Goal: Transaction & Acquisition: Purchase product/service

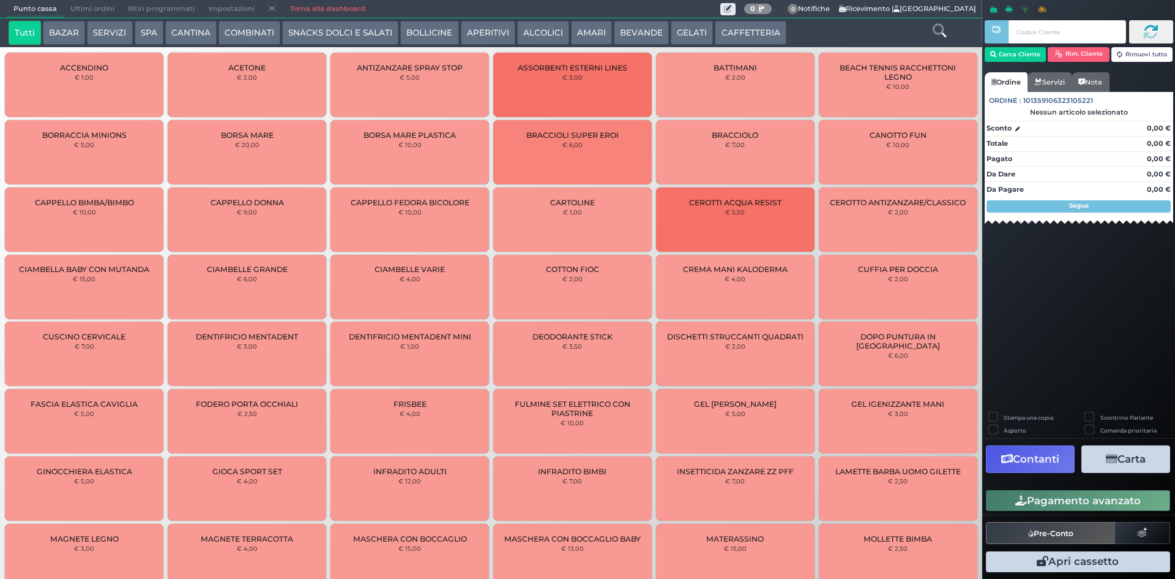
click at [96, 30] on button "SERVIZI" at bounding box center [109, 33] width 45 height 24
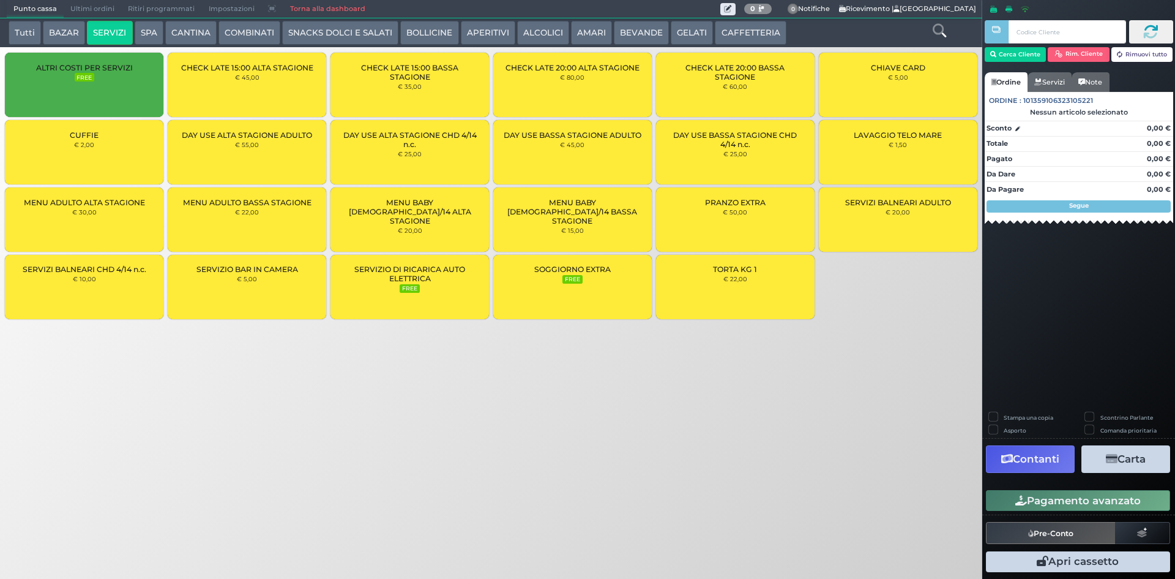
click at [875, 148] on div "LAVAGGIO TELO MARE € 1,50" at bounding box center [898, 152] width 159 height 64
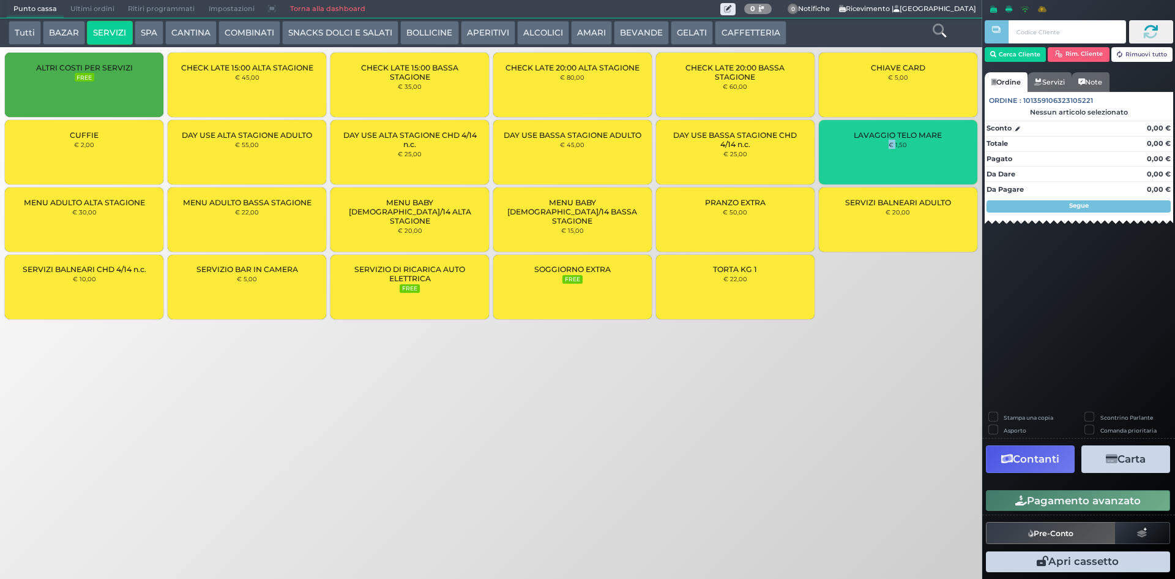
click at [875, 148] on div "LAVAGGIO TELO MARE € 1,50" at bounding box center [898, 152] width 159 height 64
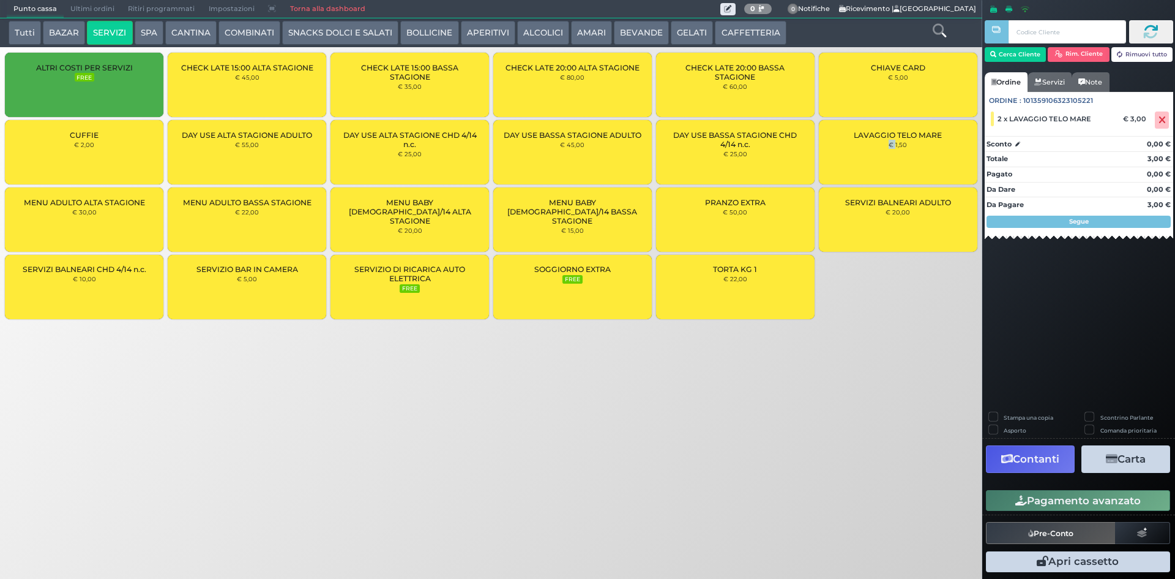
click at [875, 148] on div "LAVAGGIO TELO MARE € 1,50" at bounding box center [898, 152] width 159 height 64
click at [1024, 59] on button "Cerca Cliente" at bounding box center [1016, 54] width 62 height 15
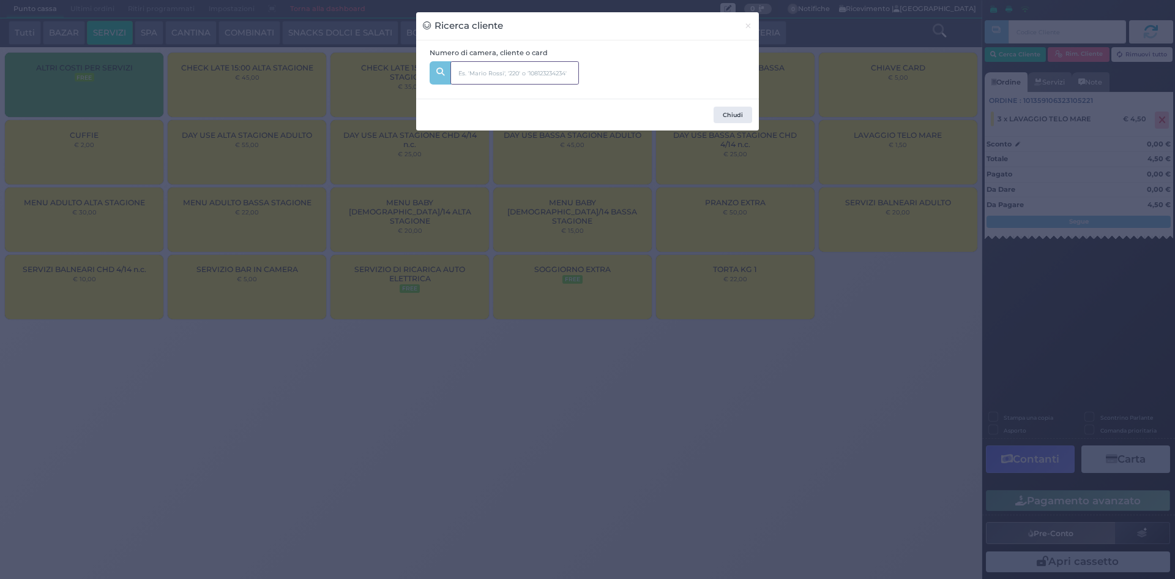
drag, startPoint x: 536, startPoint y: 77, endPoint x: 534, endPoint y: 91, distance: 14.8
click at [534, 77] on input "text" at bounding box center [515, 72] width 129 height 23
type input "308"
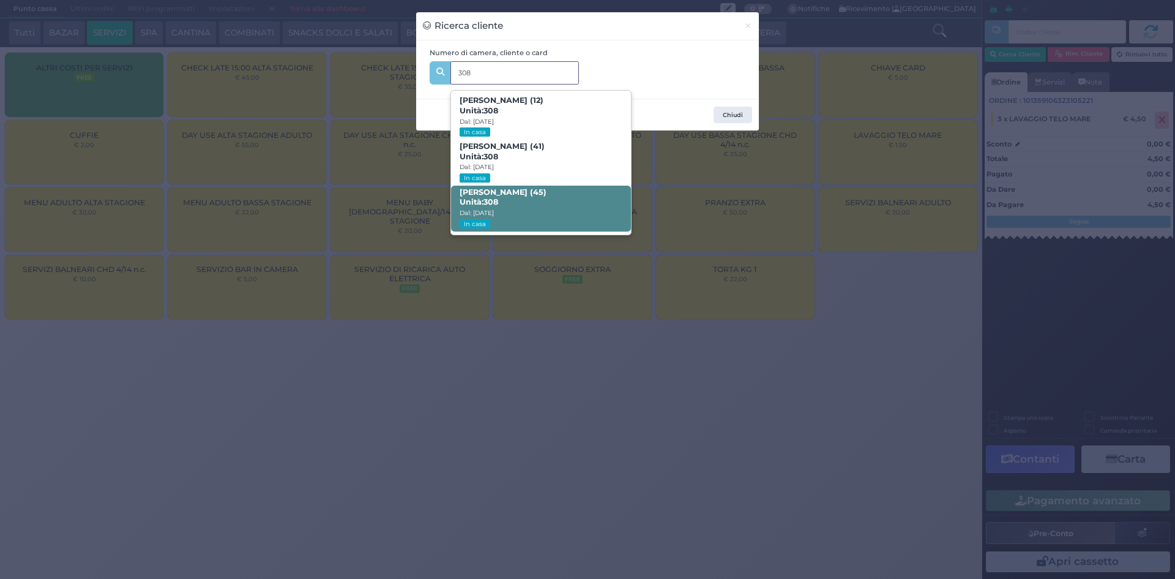
click at [541, 204] on span "Cristina Borla (45) Unità: 308 Dal: 10/08/2025 In casa" at bounding box center [540, 209] width 179 height 46
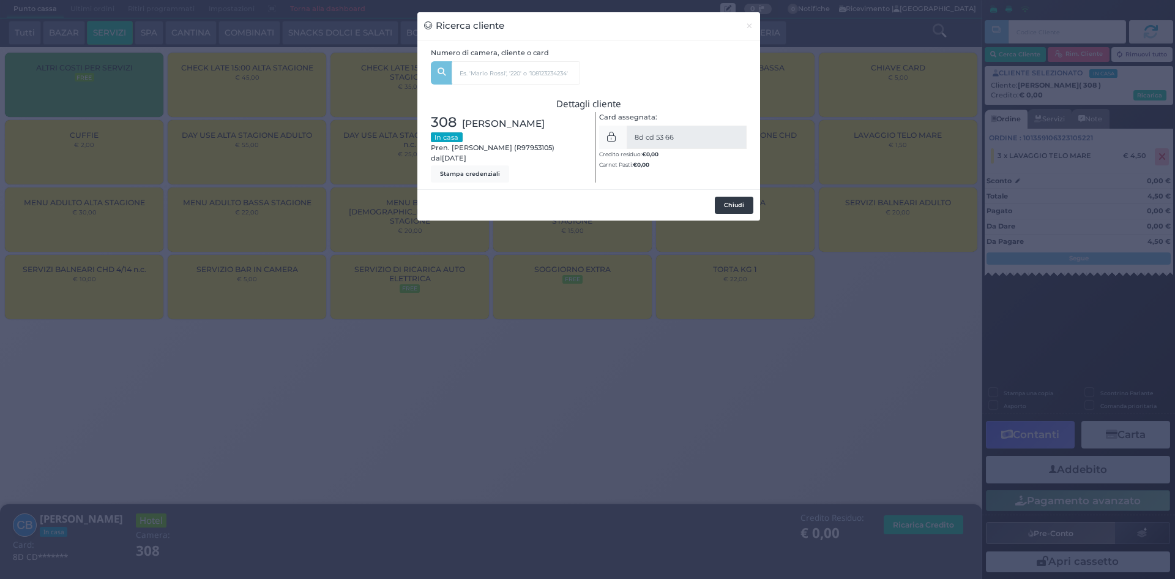
click at [732, 206] on button "Chiudi" at bounding box center [734, 205] width 39 height 17
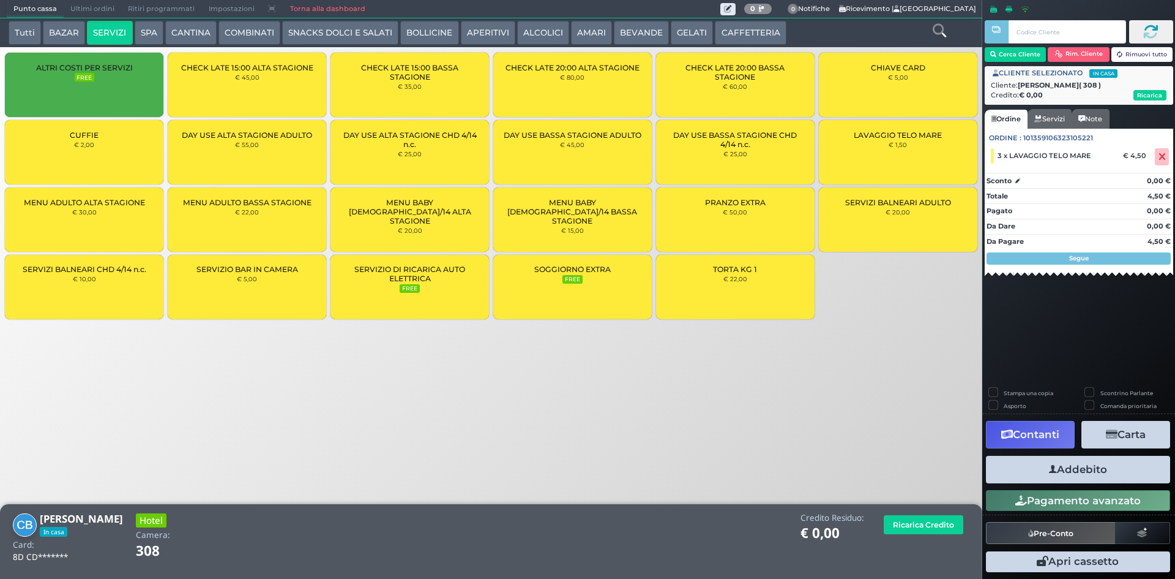
click at [1054, 463] on icon "button" at bounding box center [1053, 469] width 8 height 13
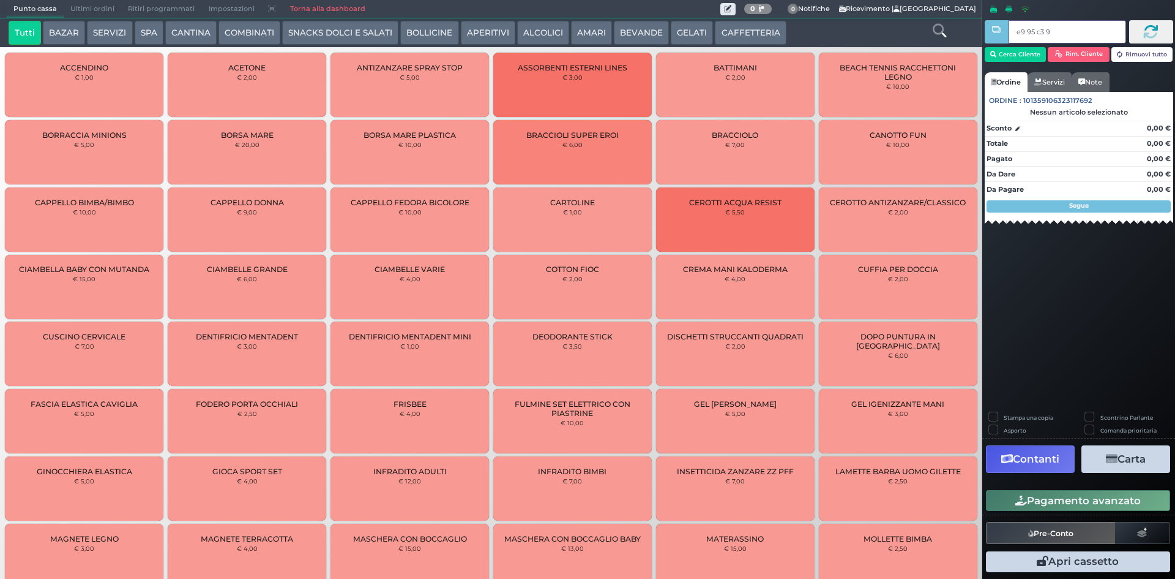
type input "e9 95 c3 94"
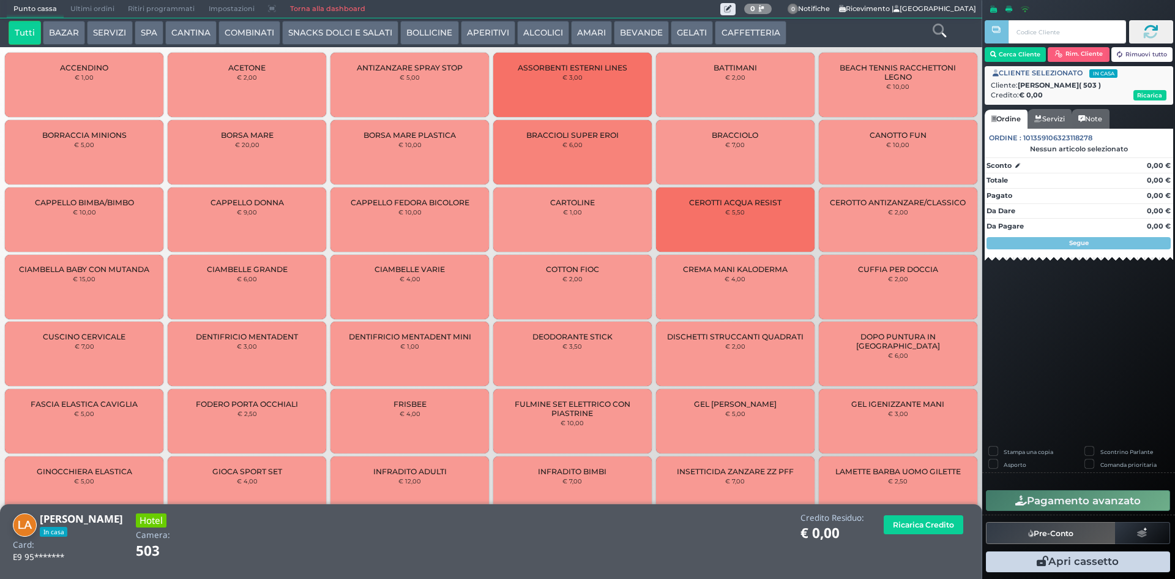
click at [1082, 405] on div "Cerca Cliente Rim. Cliente Rimuovi tutto CLIENTE SELEZIONATO In casa Cliente: L…" at bounding box center [1079, 289] width 193 height 579
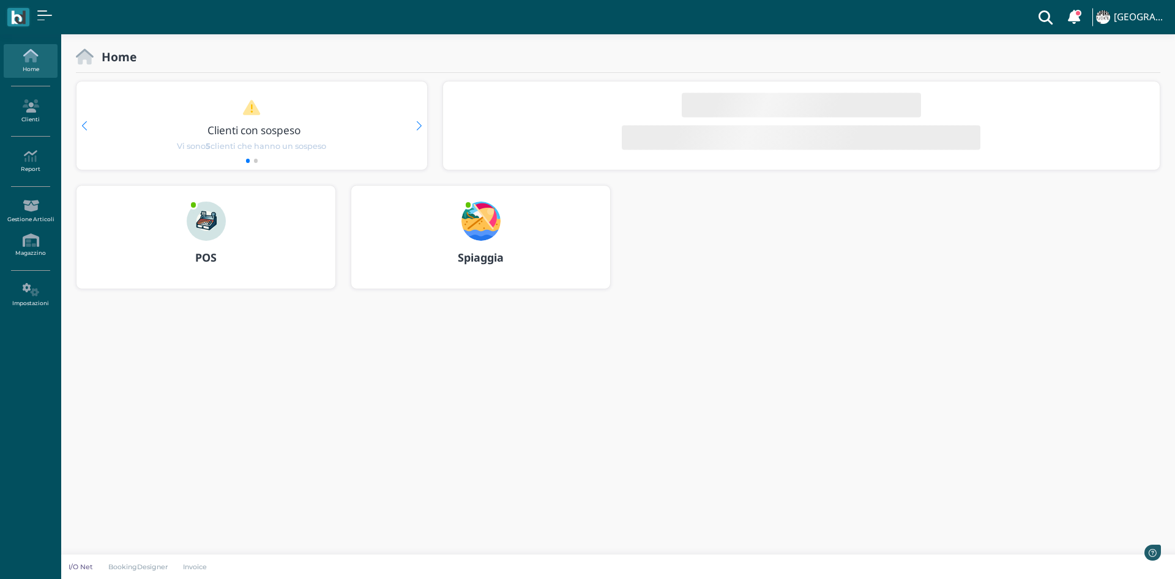
click at [474, 223] on img at bounding box center [481, 220] width 39 height 39
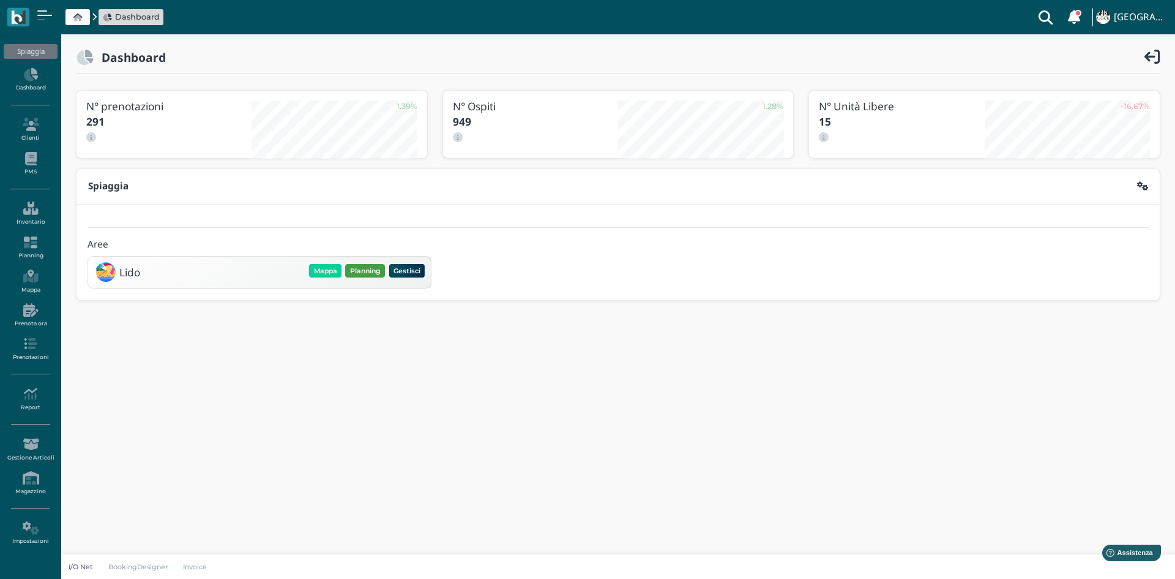
click at [369, 275] on button "Planning" at bounding box center [365, 270] width 40 height 13
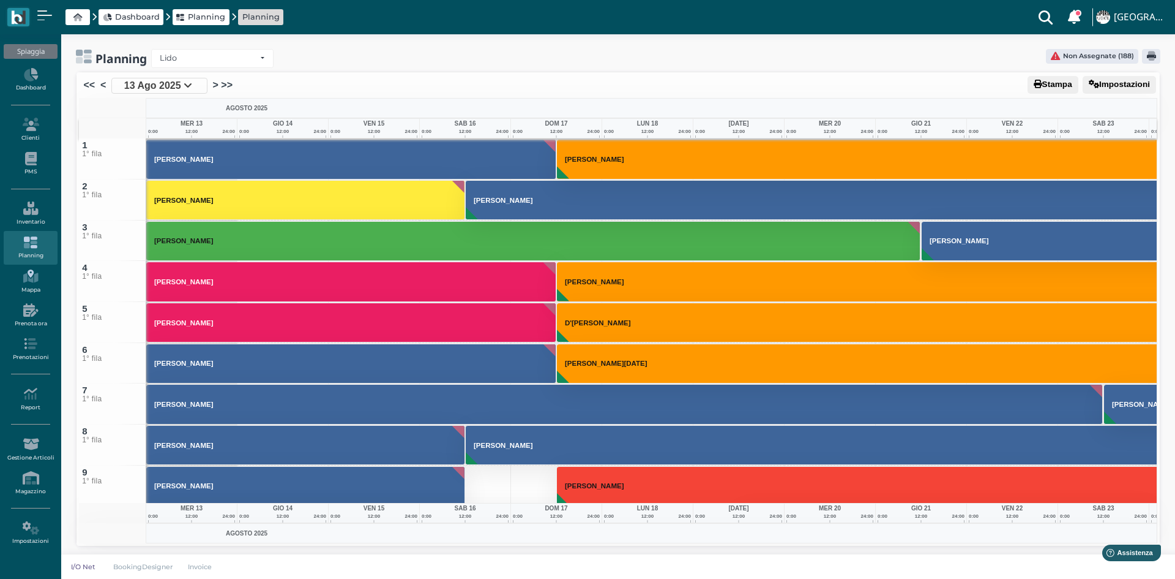
click at [32, 290] on link "Mappa" at bounding box center [30, 281] width 53 height 34
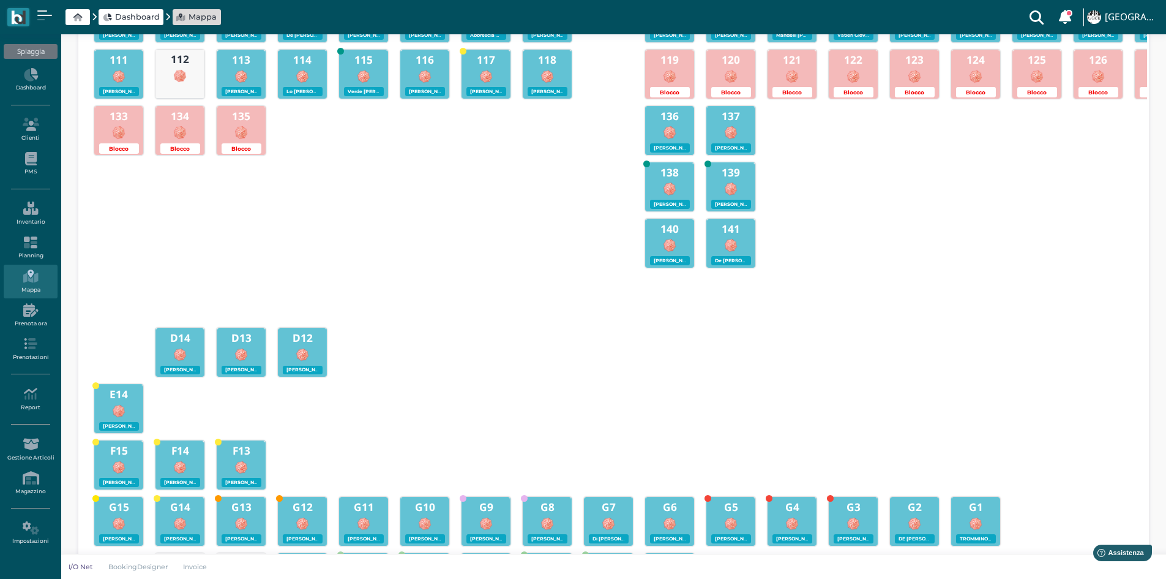
scroll to position [184, 0]
